Goal: Transaction & Acquisition: Purchase product/service

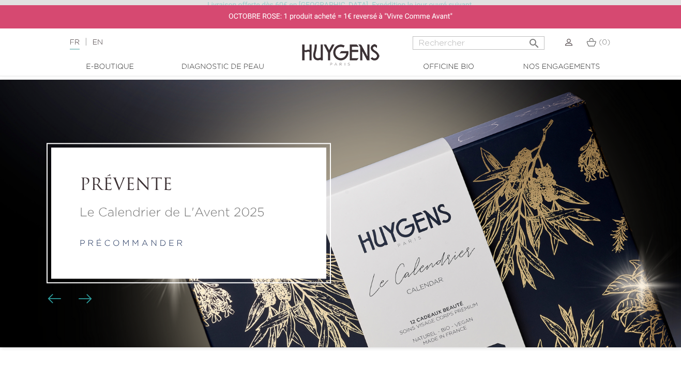
scroll to position [15, 0]
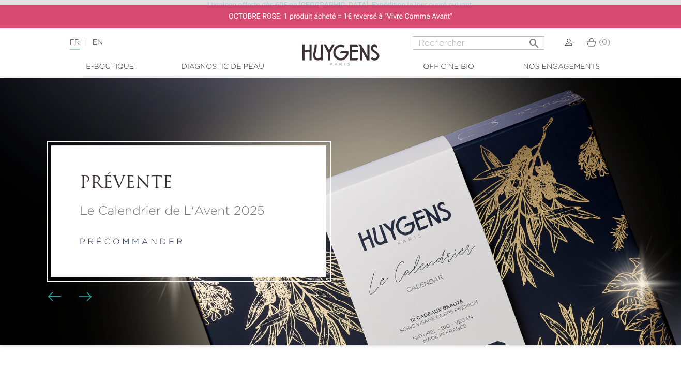
click at [180, 208] on p "Le Calendrier de L'Avent 2025" at bounding box center [189, 211] width 218 height 19
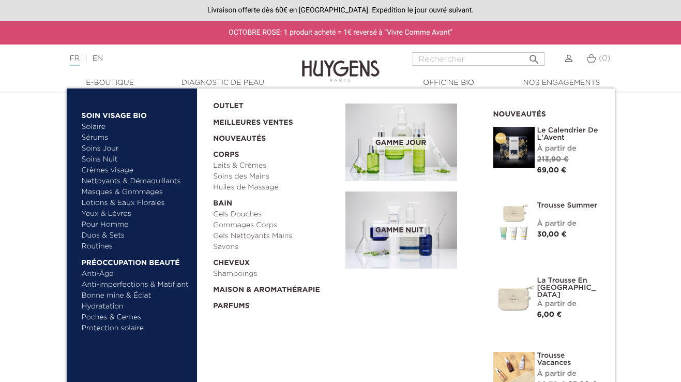
click at [517, 142] on img at bounding box center [513, 147] width 41 height 41
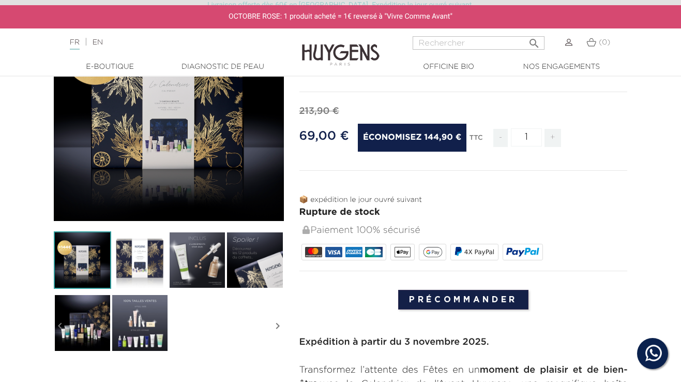
scroll to position [176, 0]
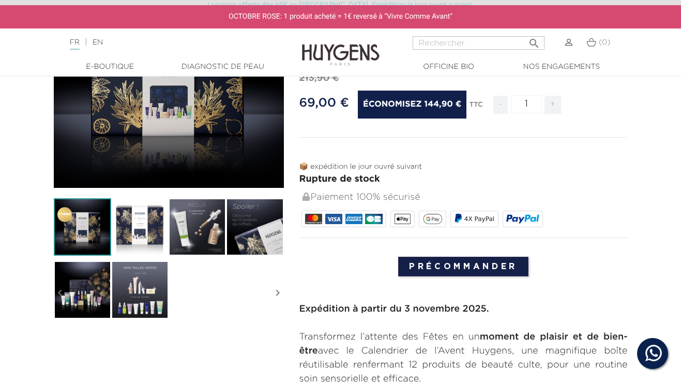
click at [259, 222] on img at bounding box center [254, 226] width 57 height 57
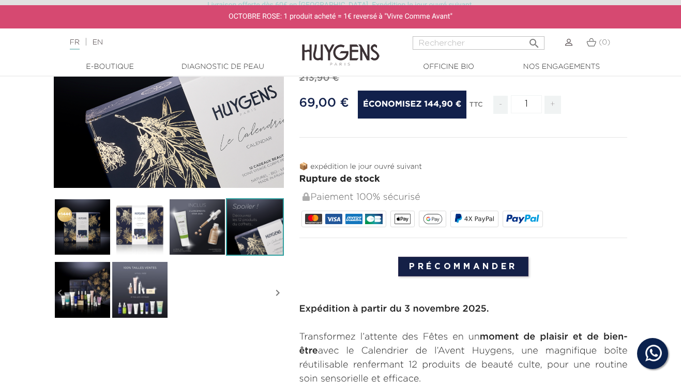
click at [199, 234] on img at bounding box center [197, 226] width 57 height 57
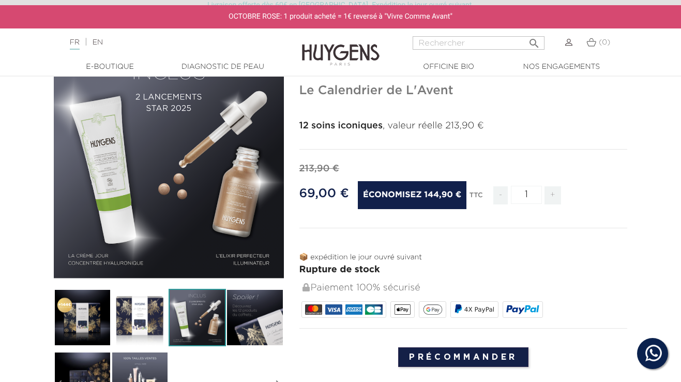
scroll to position [85, 0]
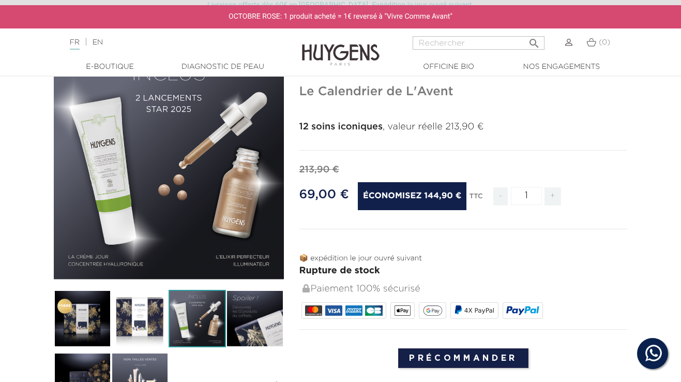
click at [249, 336] on img at bounding box center [254, 318] width 57 height 57
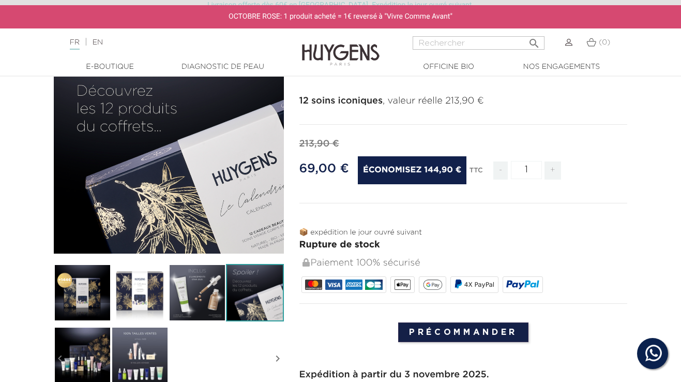
scroll to position [115, 0]
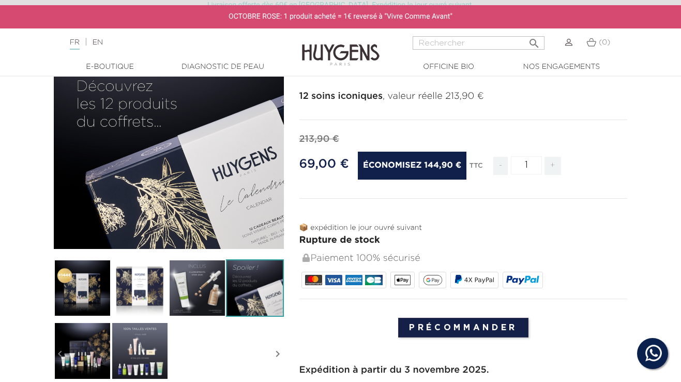
click at [87, 293] on img at bounding box center [82, 287] width 57 height 57
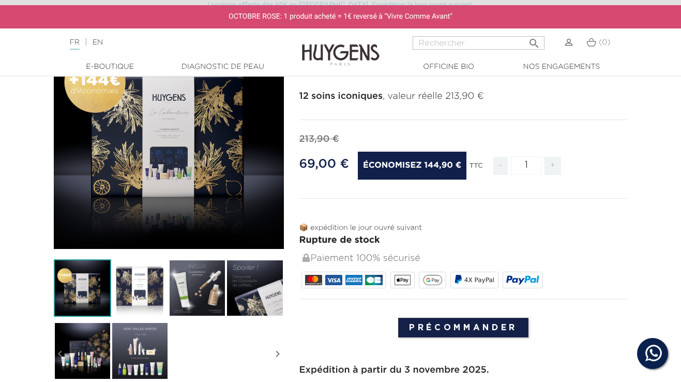
click at [137, 353] on img at bounding box center [139, 350] width 57 height 57
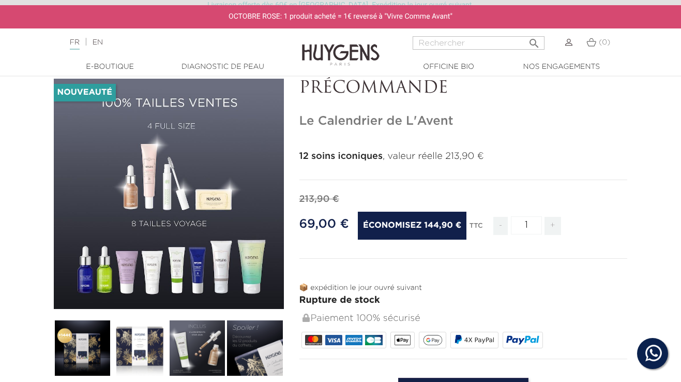
scroll to position [55, 0]
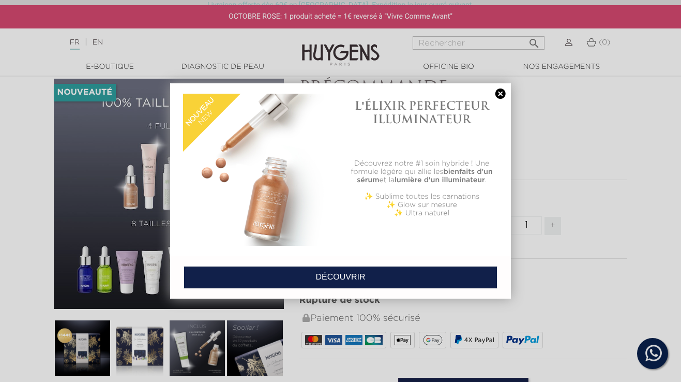
click at [504, 95] on link at bounding box center [500, 93] width 14 height 11
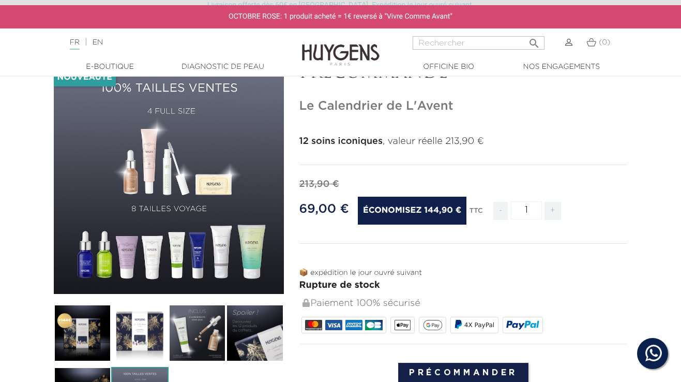
scroll to position [24, 0]
